Goal: Find specific page/section: Find specific page/section

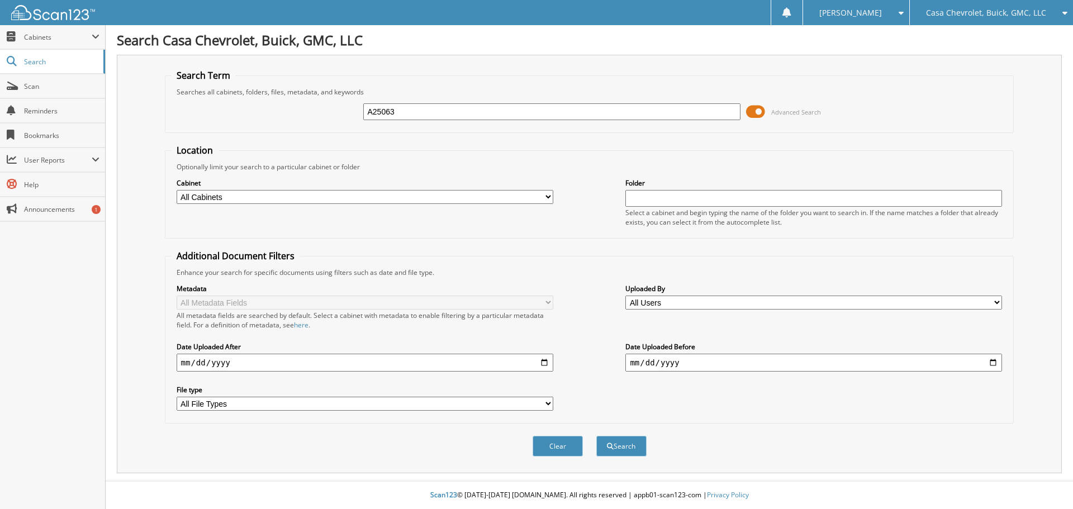
type input "A25063"
click at [596, 436] on button "Search" at bounding box center [621, 446] width 50 height 21
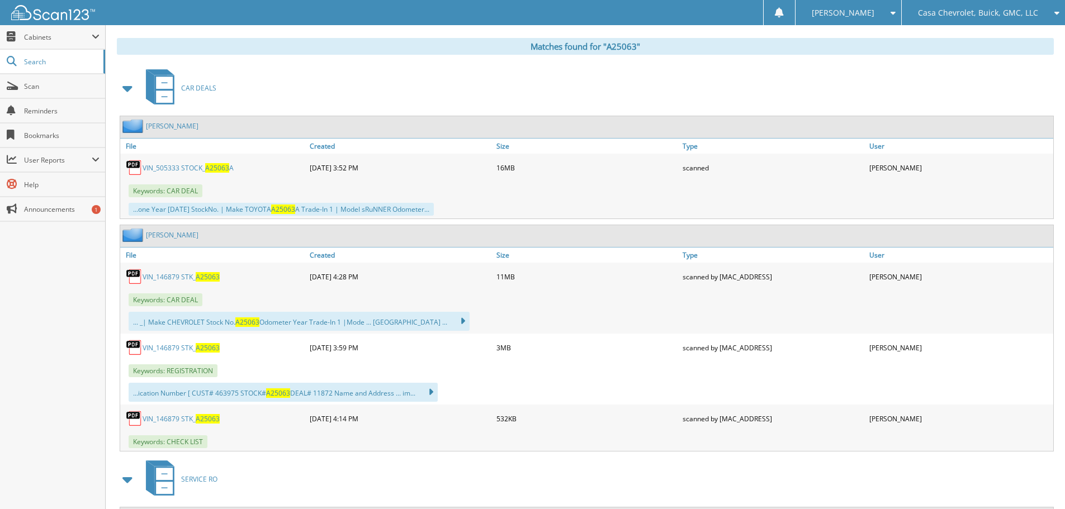
scroll to position [503, 0]
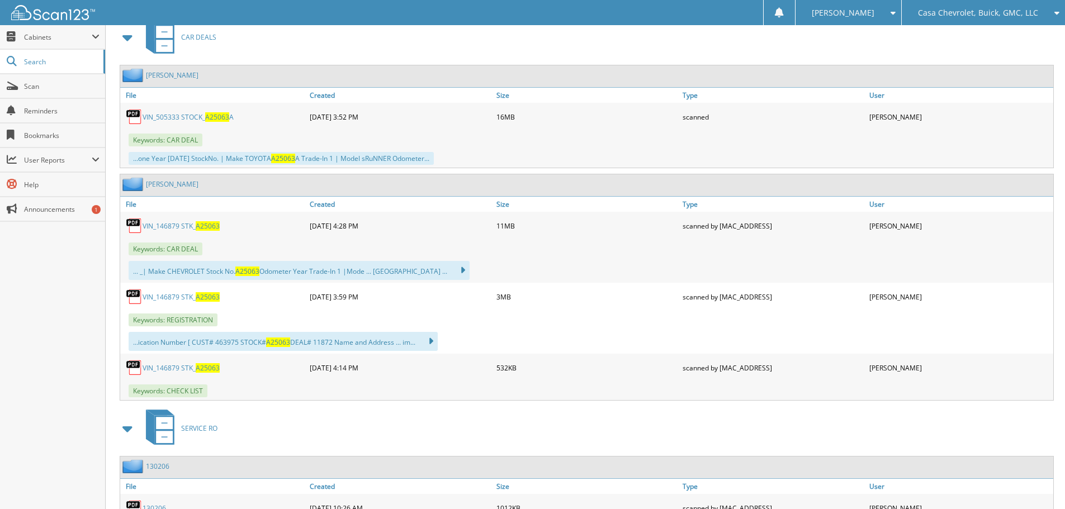
click at [223, 118] on span "A25063" at bounding box center [217, 117] width 24 height 10
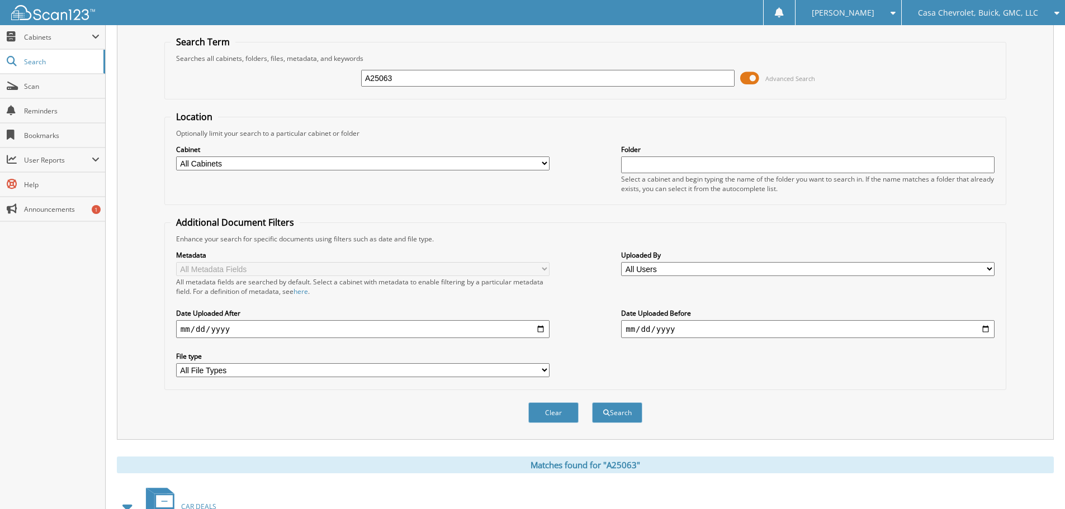
scroll to position [0, 0]
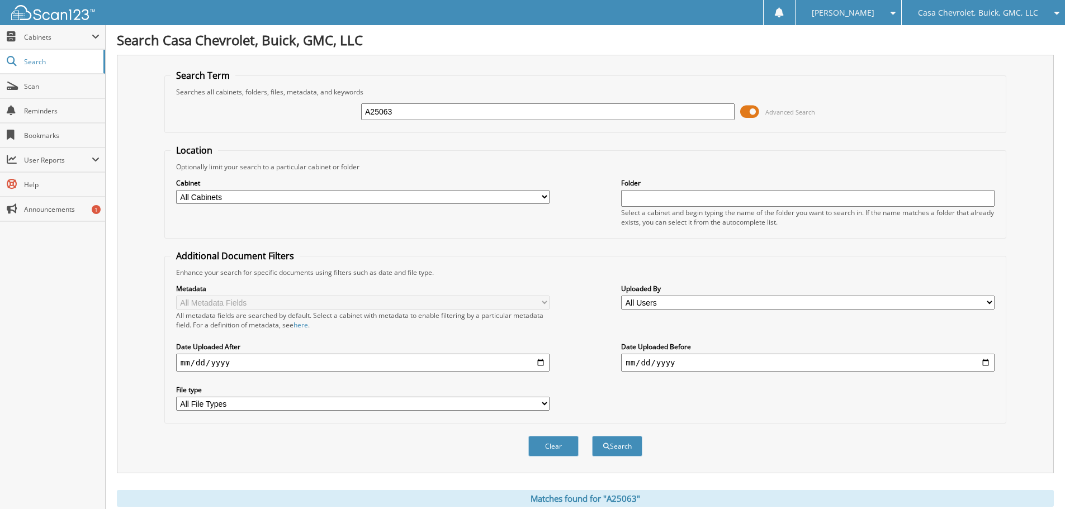
click at [489, 109] on input "A25063" at bounding box center [547, 111] width 373 height 17
type input "A25069"
click at [592, 436] on button "Search" at bounding box center [617, 446] width 50 height 21
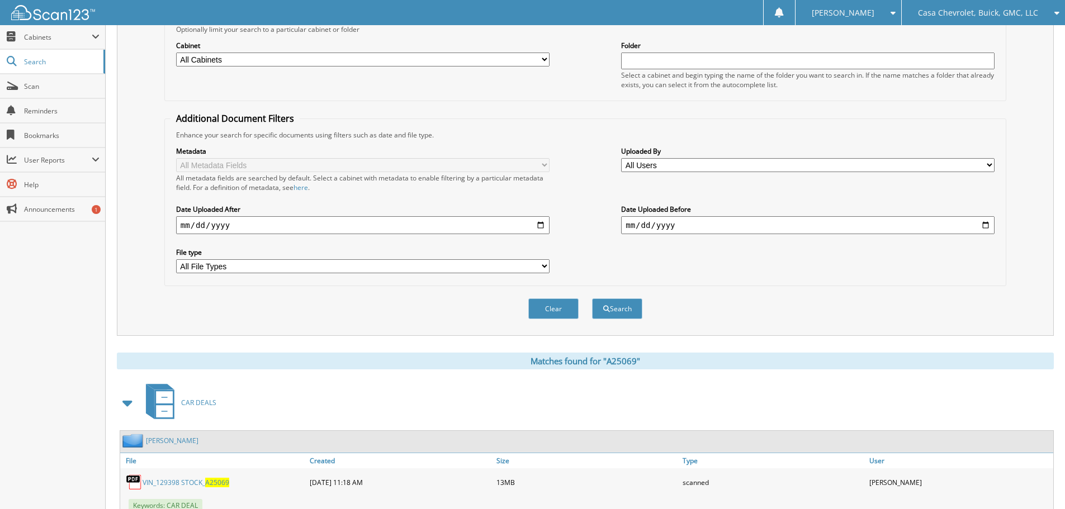
scroll to position [335, 0]
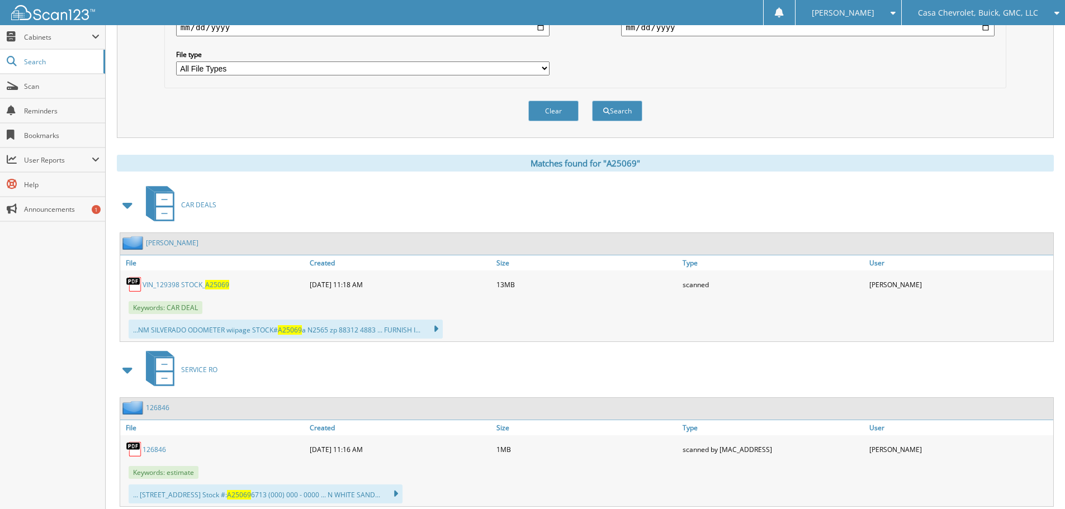
click at [220, 282] on span "A25069" at bounding box center [217, 285] width 24 height 10
